Goal: Task Accomplishment & Management: Manage account settings

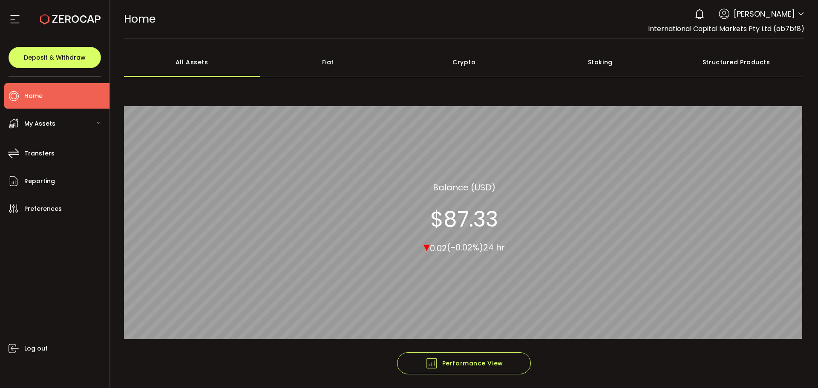
click at [798, 15] on icon at bounding box center [801, 14] width 7 height 7
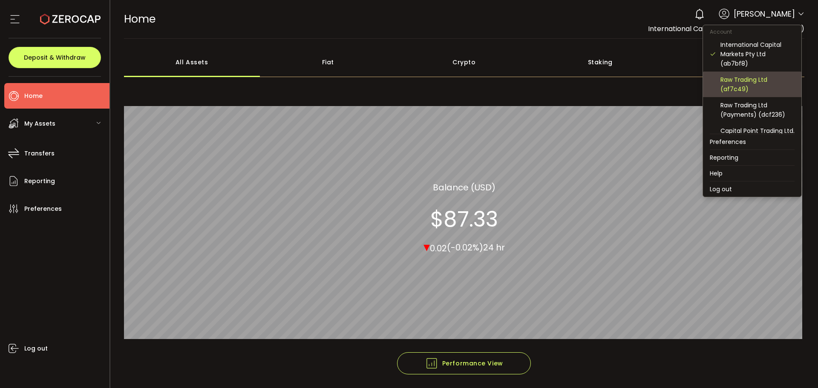
click at [744, 85] on div "Raw Trading Ltd (af7c49)" at bounding box center [757, 84] width 74 height 19
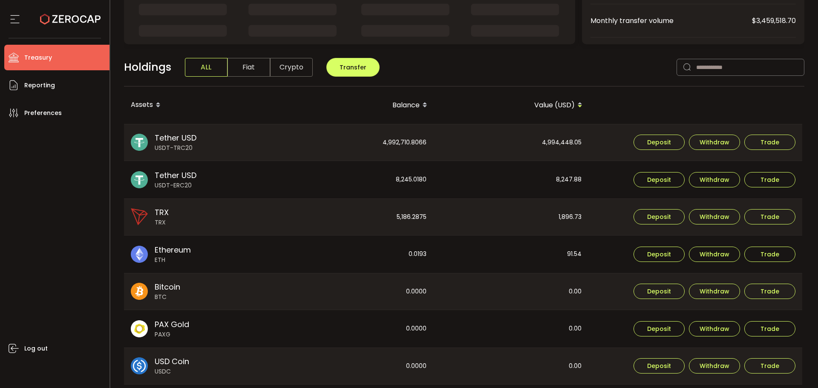
scroll to position [170, 0]
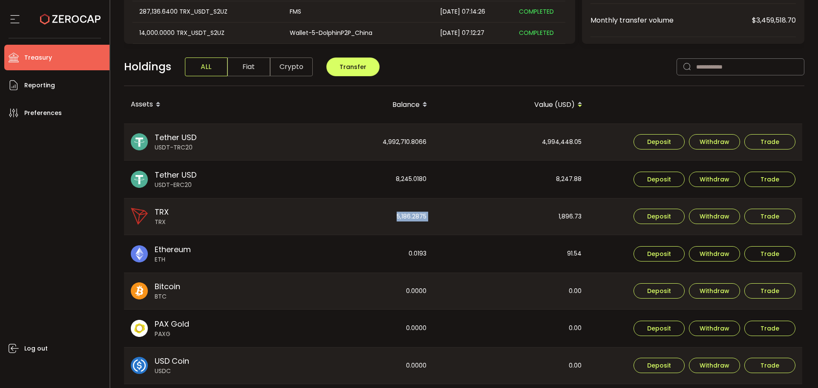
drag, startPoint x: 393, startPoint y: 216, endPoint x: 438, endPoint y: 214, distance: 44.8
click at [438, 214] on tr "TRX TRX 5,186.2875 1,896.73 Deposit Withdraw Trade" at bounding box center [463, 216] width 678 height 37
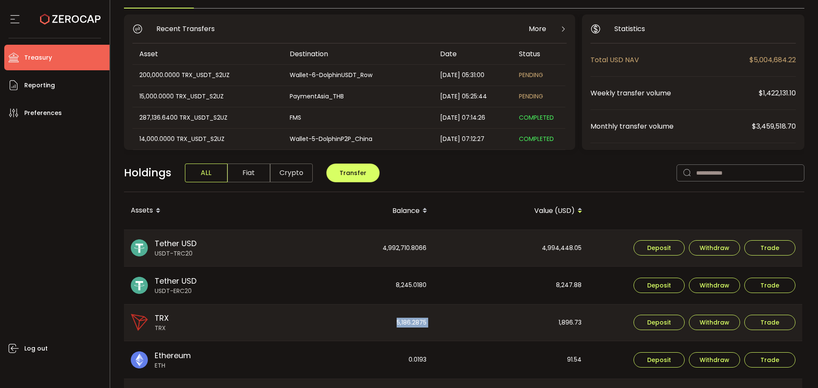
scroll to position [0, 0]
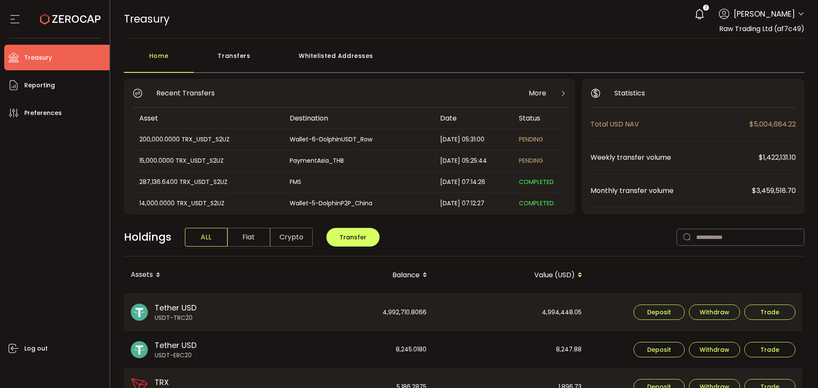
click at [225, 58] on div "Transfers" at bounding box center [234, 60] width 81 height 26
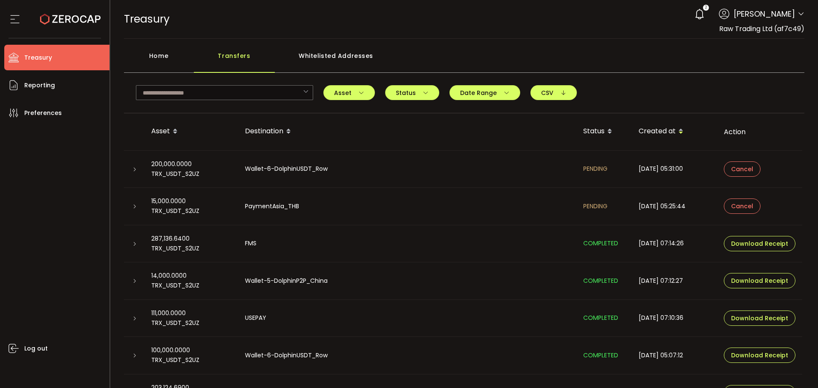
click at [137, 201] on td at bounding box center [134, 206] width 20 height 37
click at [136, 204] on icon at bounding box center [134, 206] width 5 height 5
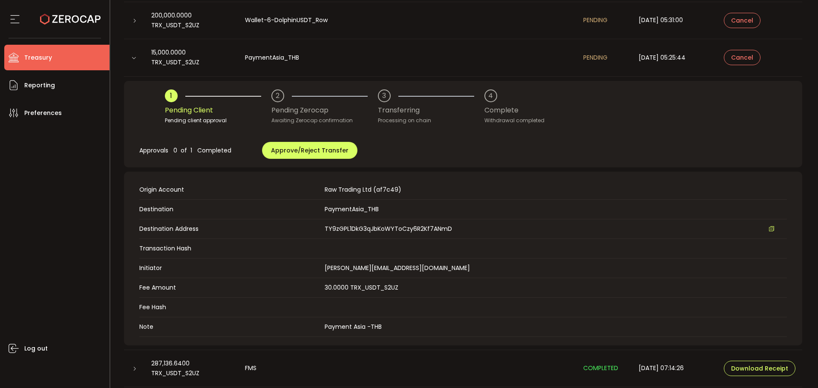
scroll to position [213, 0]
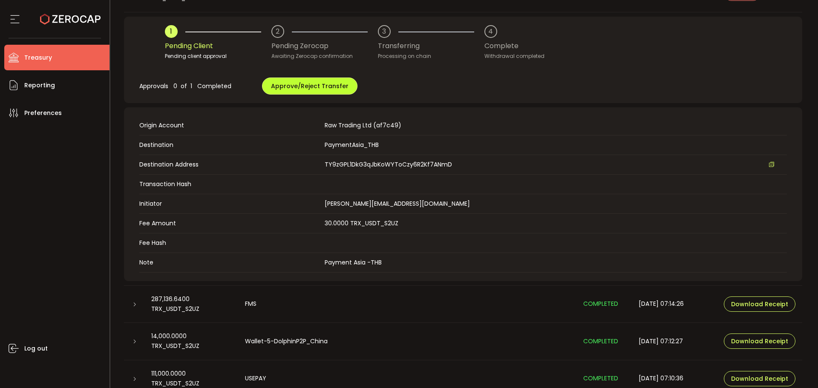
click at [321, 89] on span "Approve/Reject Transfer" at bounding box center [310, 86] width 78 height 9
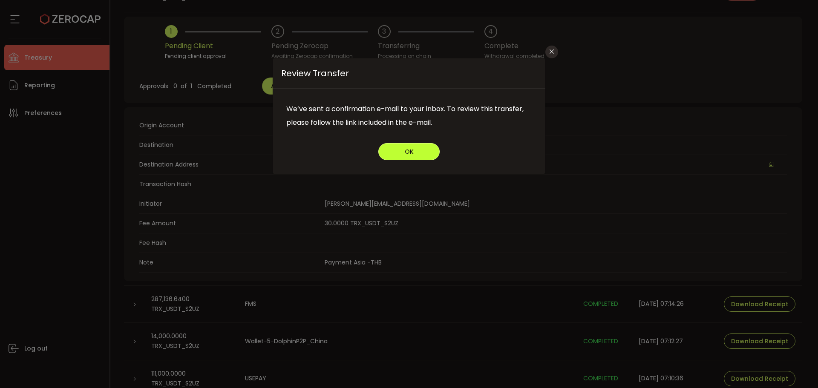
drag, startPoint x: 392, startPoint y: 149, endPoint x: 383, endPoint y: 153, distance: 10.3
click at [392, 149] on button "OK" at bounding box center [408, 151] width 61 height 17
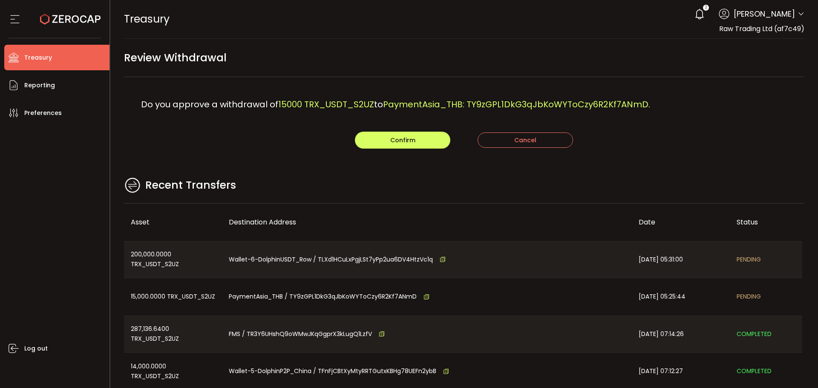
click at [463, 176] on div "Recent Transfers" at bounding box center [464, 190] width 681 height 28
click at [400, 137] on span "Confirm" at bounding box center [402, 140] width 25 height 9
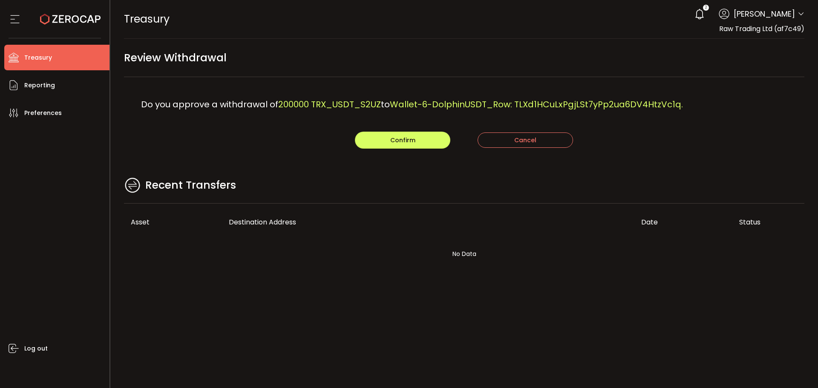
click at [406, 175] on main "Review Withdrawal Do you approve a withdrawal of 200000 TRX_USDT_S2UZ to Wallet…" at bounding box center [464, 165] width 708 height 253
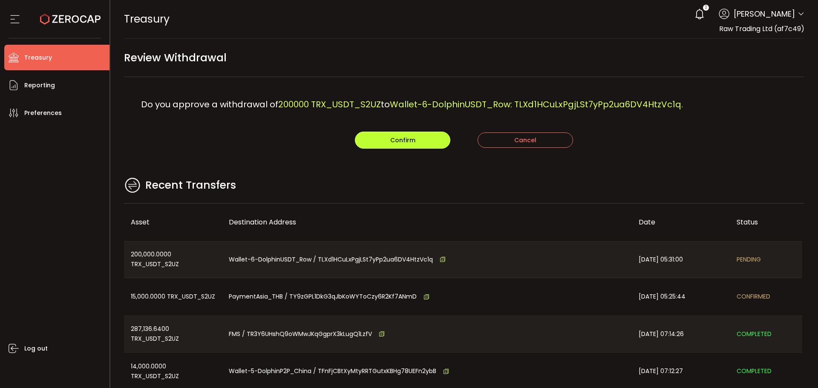
drag, startPoint x: 414, startPoint y: 144, endPoint x: 430, endPoint y: 155, distance: 20.5
click at [413, 144] on button "Confirm" at bounding box center [402, 140] width 95 height 17
